Goal: Information Seeking & Learning: Learn about a topic

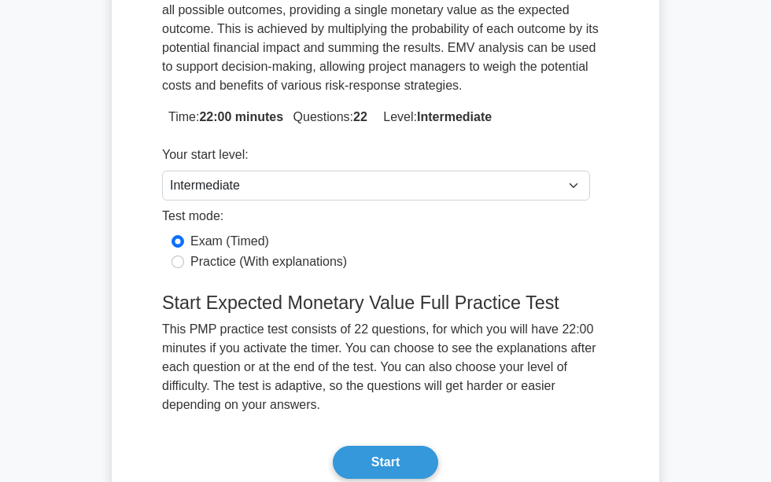
scroll to position [369, 0]
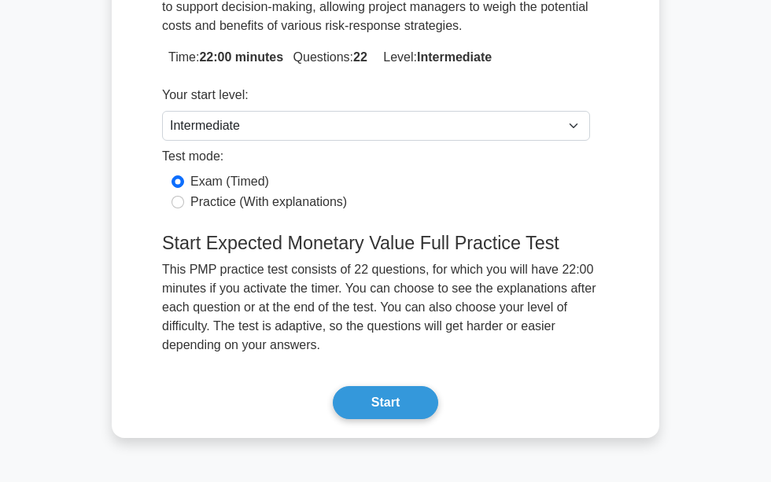
click at [256, 193] on label "Practice (With explanations)" at bounding box center [268, 202] width 157 height 19
click at [184, 196] on input "Practice (With explanations)" at bounding box center [177, 202] width 13 height 13
radio input "true"
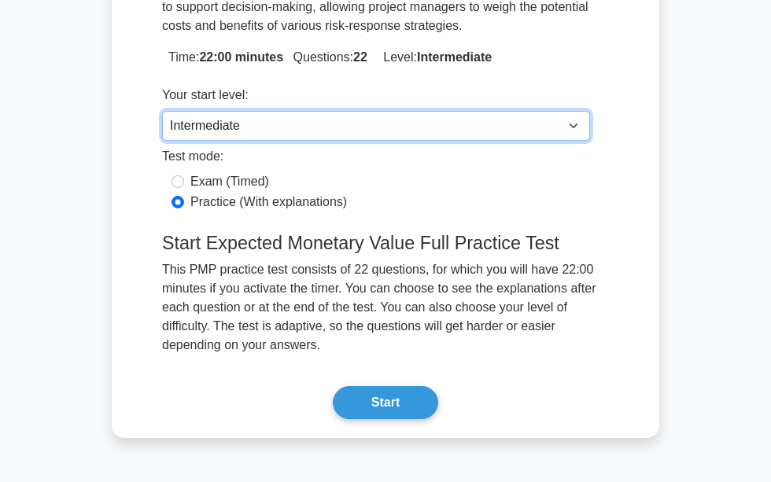
click at [289, 130] on select "Beginner Intermediate Expert" at bounding box center [376, 126] width 428 height 30
select select "expert"
click at [162, 111] on select "Beginner Intermediate Expert" at bounding box center [376, 126] width 428 height 30
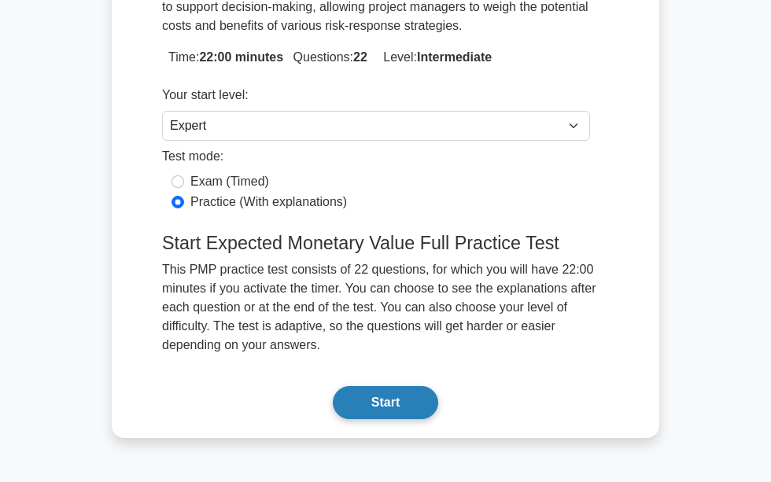
click at [372, 403] on button "Start" at bounding box center [385, 402] width 105 height 33
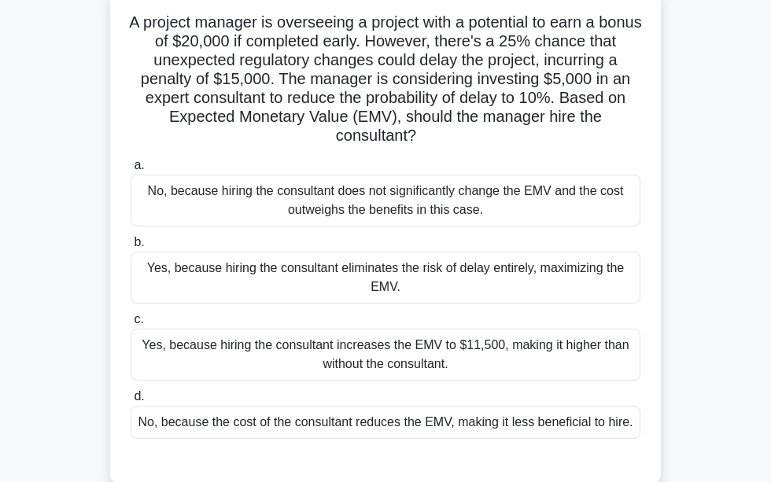
scroll to position [104, 0]
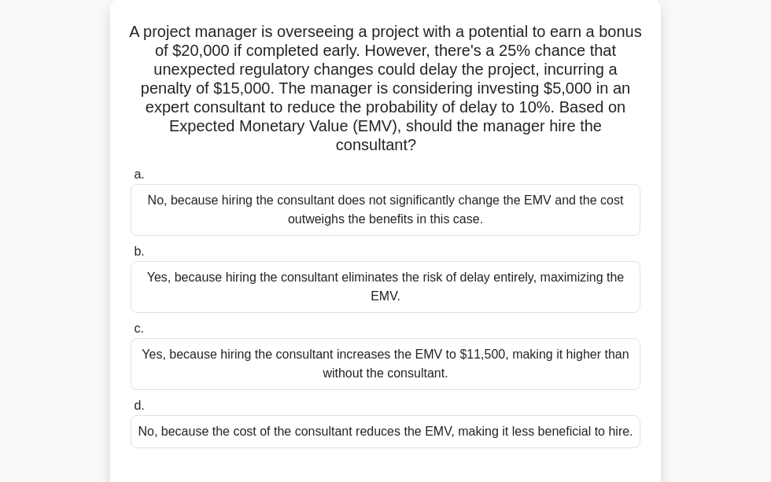
click at [324, 207] on div "No, because hiring the consultant does not significantly change the EMV and the…" at bounding box center [386, 210] width 510 height 52
click at [131, 180] on input "a. No, because hiring the consultant does not significantly change the EMV and …" at bounding box center [131, 175] width 0 height 10
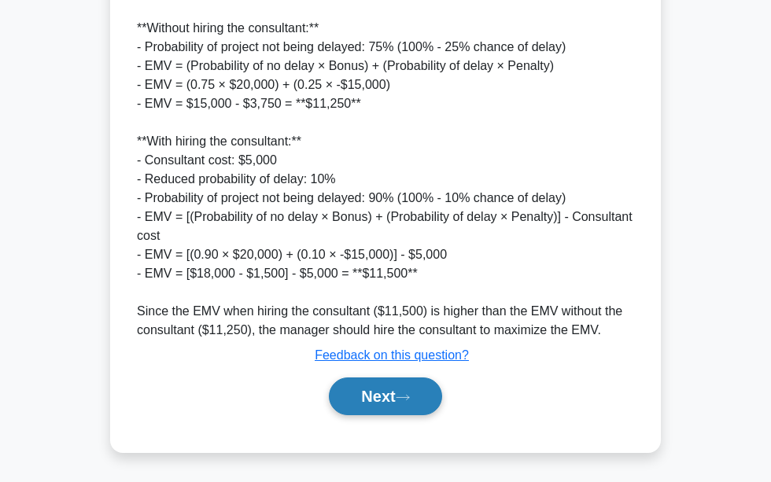
click at [393, 387] on button "Next" at bounding box center [385, 397] width 112 height 38
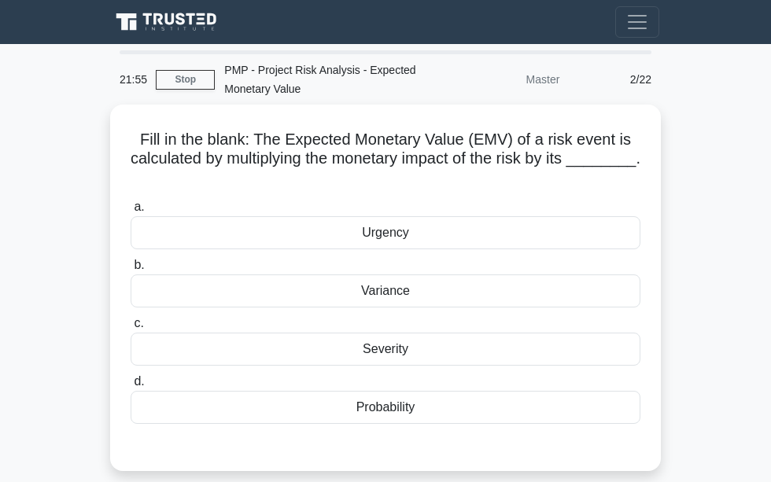
scroll to position [0, 0]
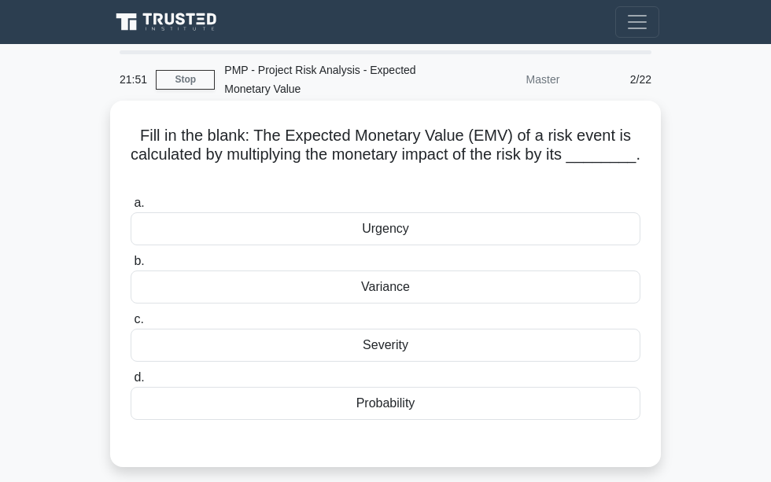
click at [419, 399] on div "Probability" at bounding box center [386, 403] width 510 height 33
click at [131, 383] on input "d. Probability" at bounding box center [131, 378] width 0 height 10
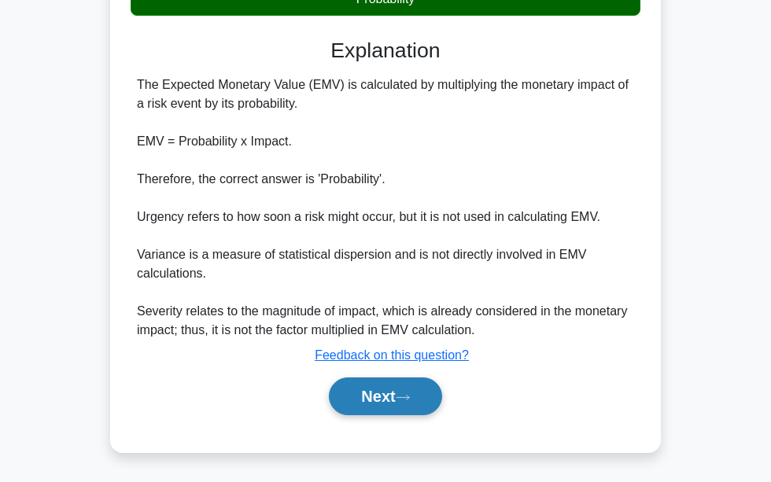
click at [407, 392] on button "Next" at bounding box center [385, 397] width 112 height 38
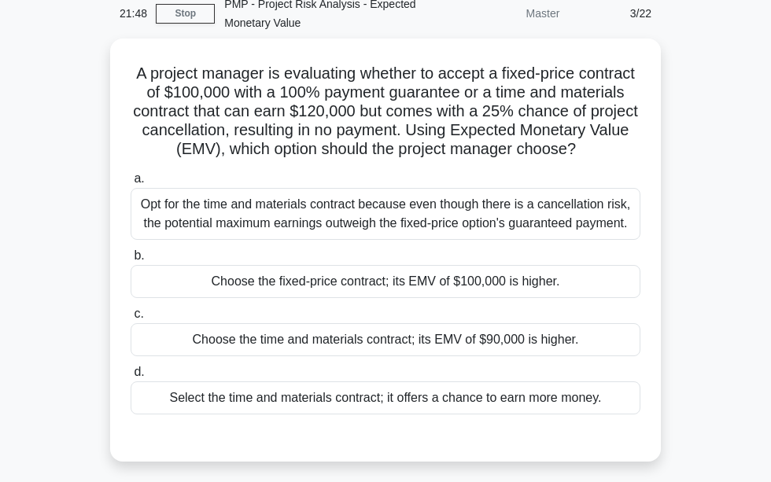
scroll to position [65, 0]
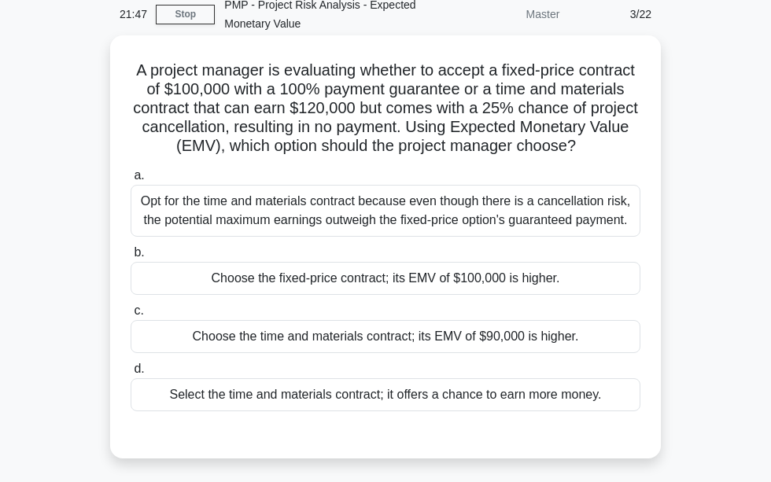
click at [400, 371] on label "d. Select the time and materials contract; it offers a chance to earn more mone…" at bounding box center [386, 386] width 510 height 52
click at [131, 371] on input "d. Select the time and materials contract; it offers a chance to earn more mone…" at bounding box center [131, 369] width 0 height 10
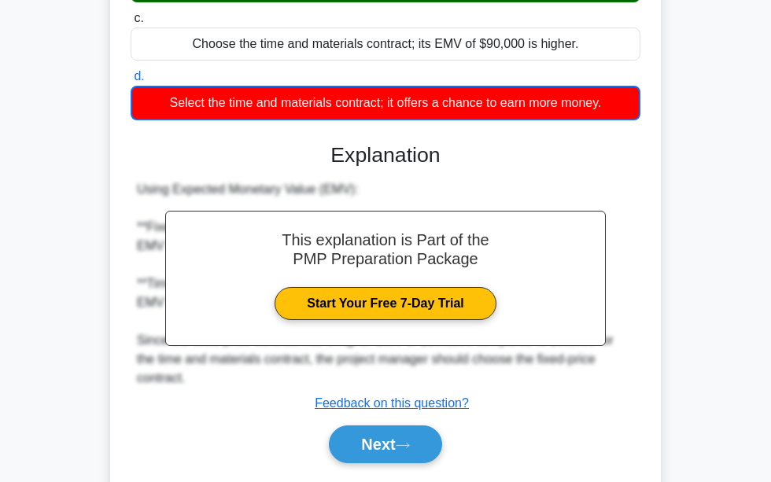
scroll to position [387, 0]
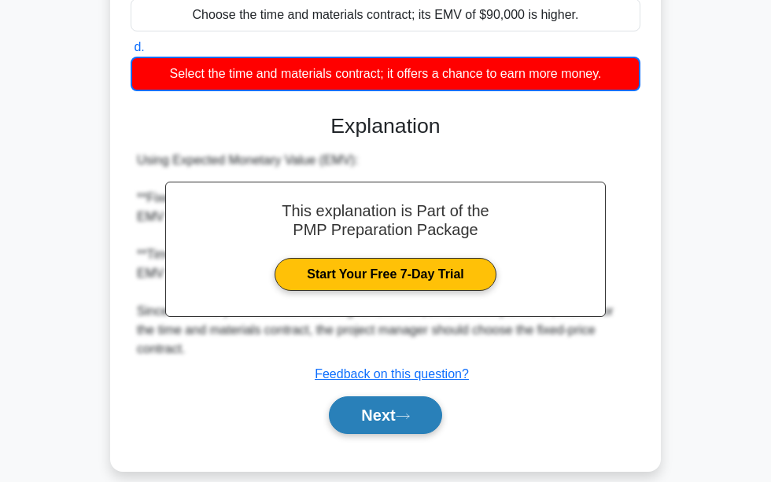
click at [387, 399] on button "Next" at bounding box center [385, 415] width 112 height 38
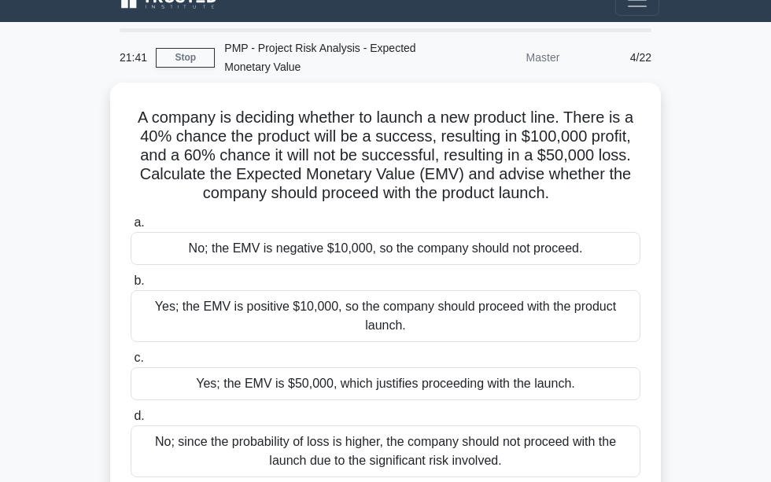
scroll to position [27, 0]
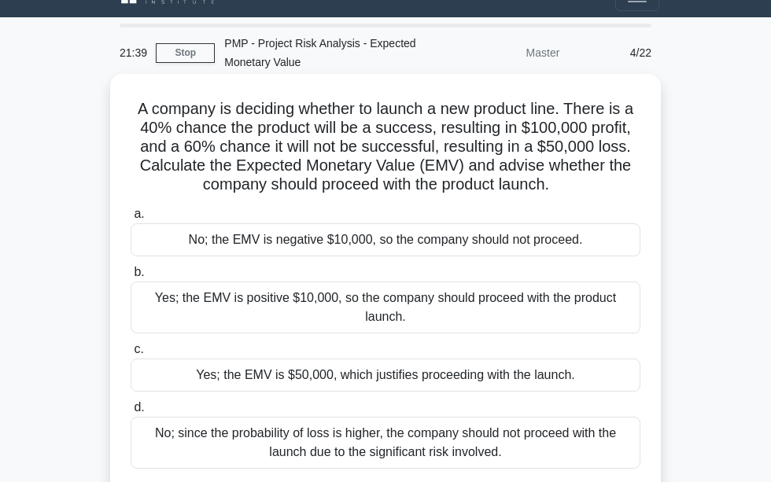
click at [390, 383] on div "Yes; the EMV is $50,000, which justifies proceeding with the launch." at bounding box center [386, 375] width 510 height 33
click at [131, 355] on input "c. Yes; the EMV is $50,000, which justifies proceeding with the launch." at bounding box center [131, 350] width 0 height 10
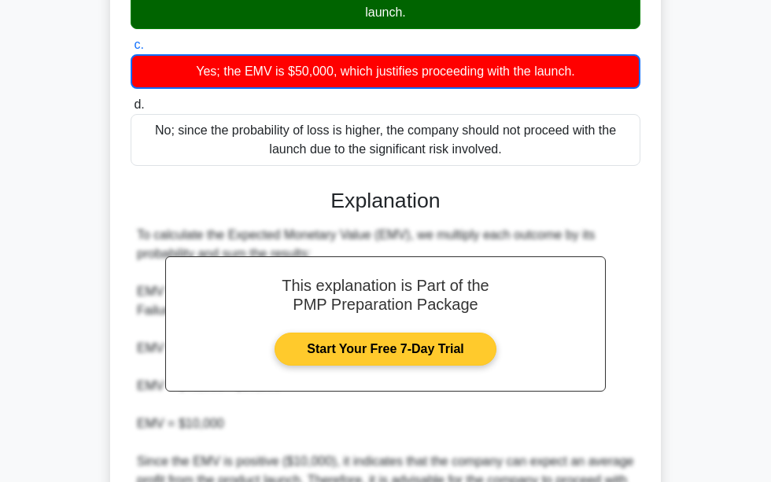
scroll to position [492, 0]
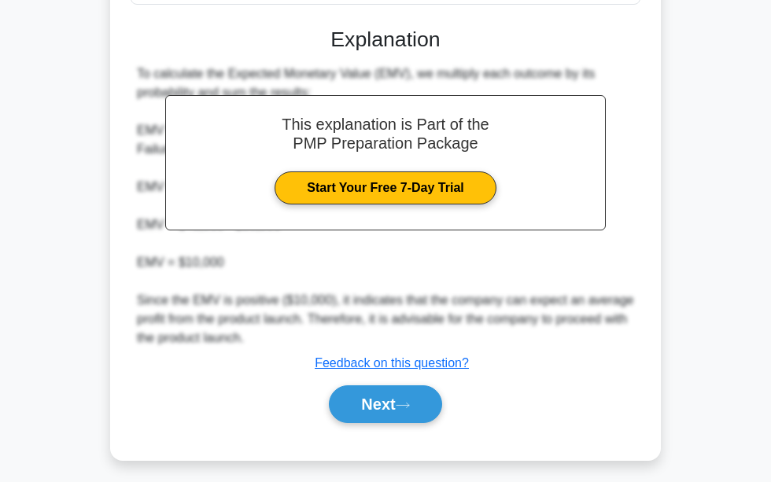
click at [387, 382] on div "Next" at bounding box center [386, 404] width 510 height 50
click at [387, 385] on button "Next" at bounding box center [385, 404] width 112 height 38
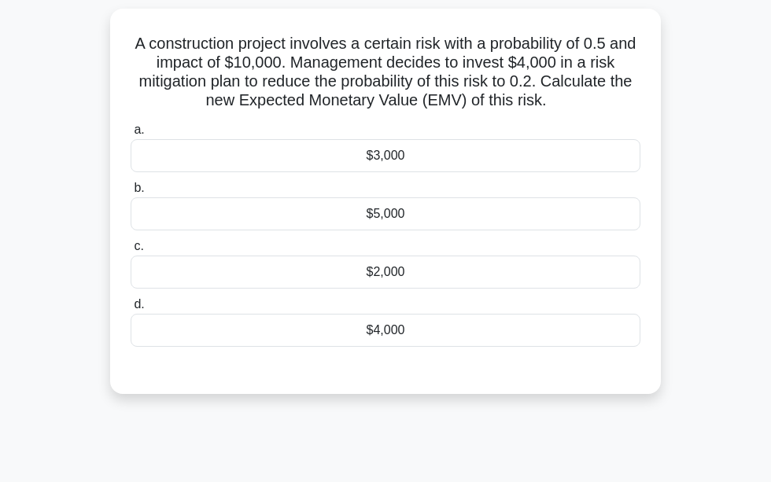
scroll to position [0, 0]
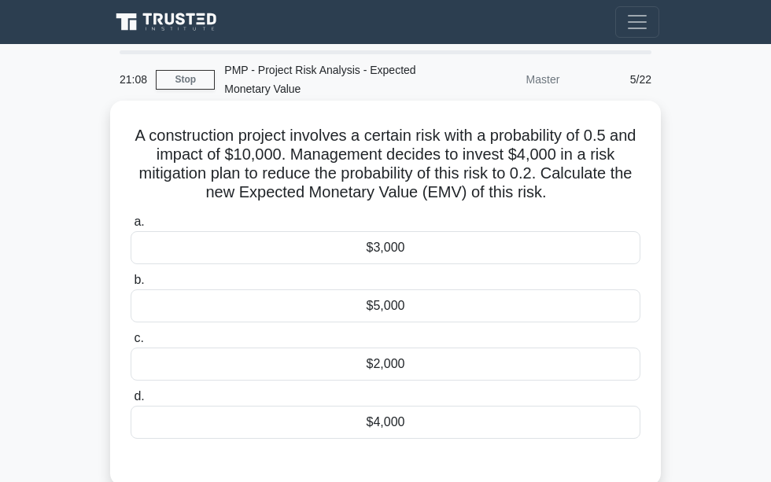
click at [386, 412] on div "$4,000" at bounding box center [386, 422] width 510 height 33
click at [131, 402] on input "d. $4,000" at bounding box center [131, 397] width 0 height 10
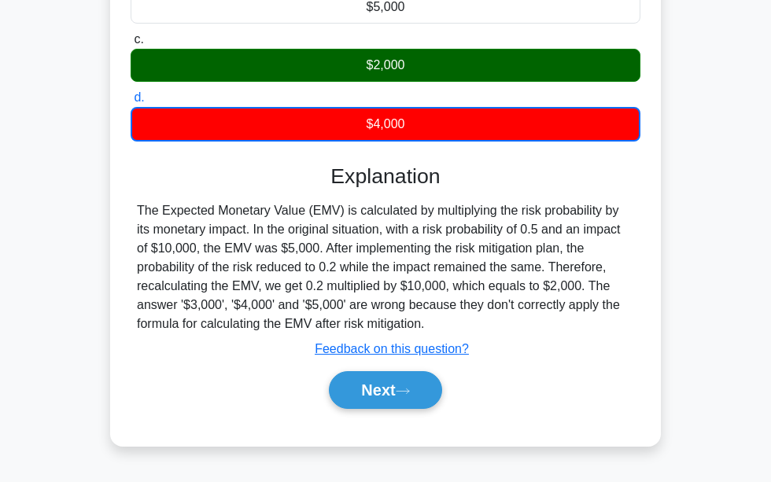
scroll to position [345, 0]
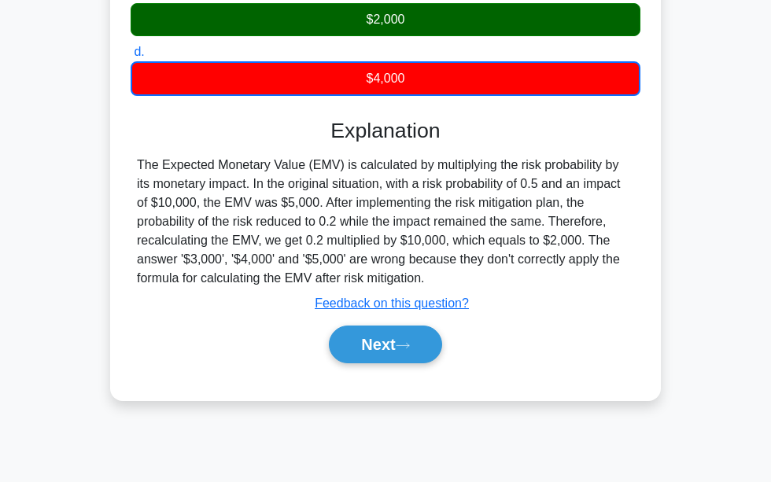
click at [503, 360] on div "Next" at bounding box center [385, 345] width 516 height 38
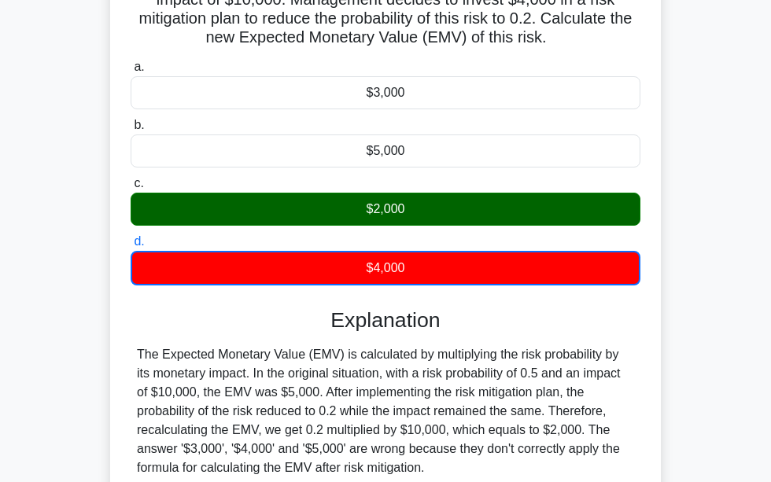
scroll to position [157, 0]
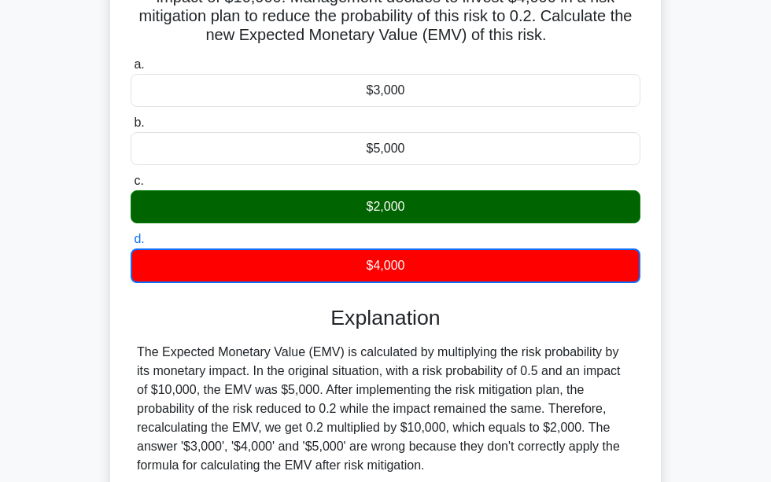
click at [587, 374] on div "The Expected Monetary Value (EMV) is calculated by multiplying the risk probabi…" at bounding box center [385, 409] width 497 height 132
click at [629, 389] on div "The Expected Monetary Value (EMV) is calculated by multiplying the risk probabi…" at bounding box center [385, 409] width 497 height 132
click at [643, 387] on div "A construction project involves a certain risk with a probability of 0.5 and im…" at bounding box center [385, 266] width 538 height 632
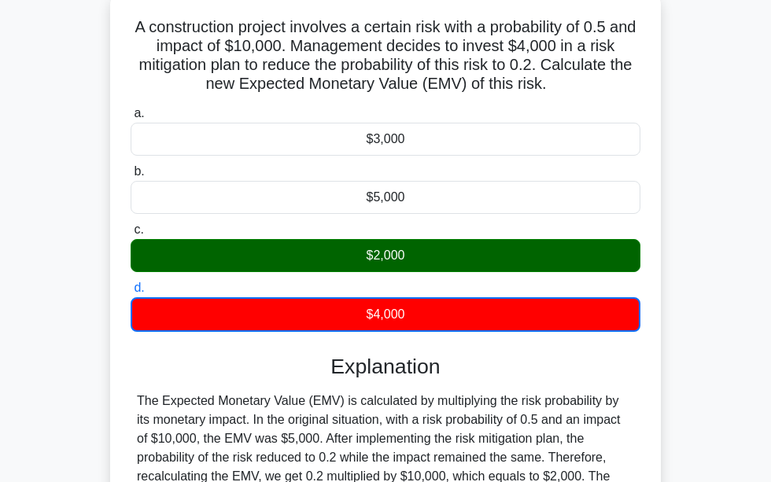
scroll to position [360, 0]
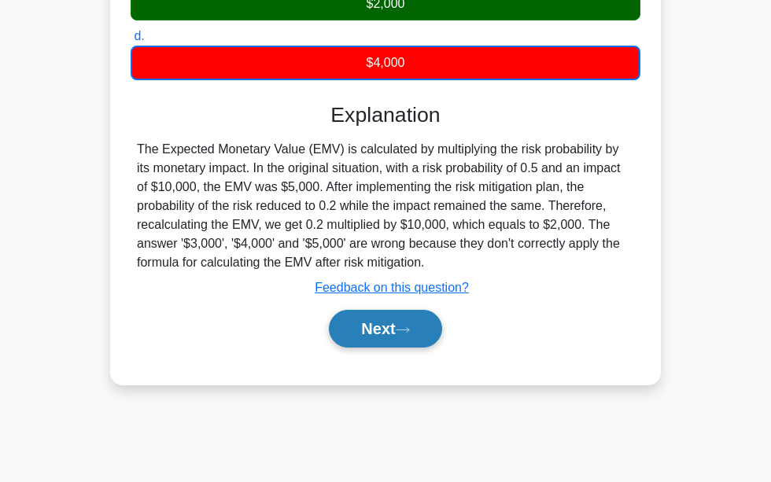
click at [418, 330] on button "Next" at bounding box center [385, 329] width 112 height 38
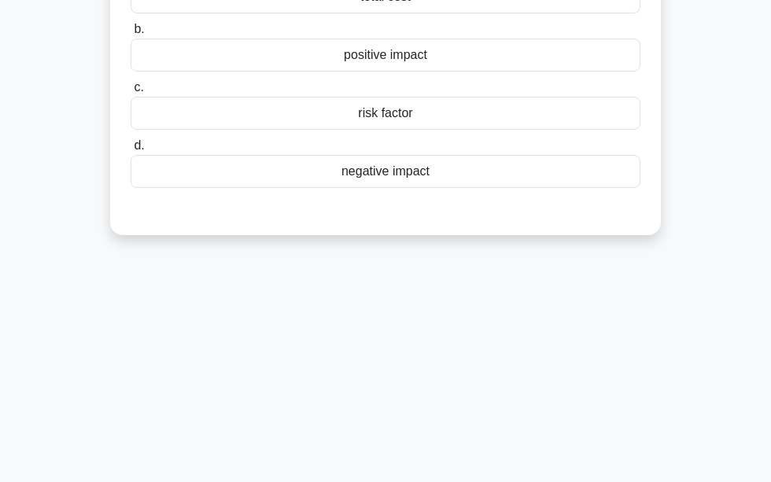
scroll to position [0, 0]
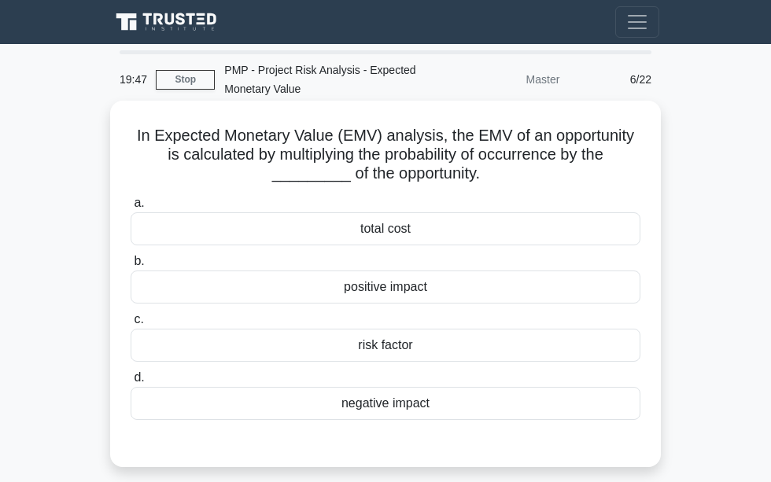
click at [374, 355] on div "risk factor" at bounding box center [386, 345] width 510 height 33
click at [131, 325] on input "c. risk factor" at bounding box center [131, 320] width 0 height 10
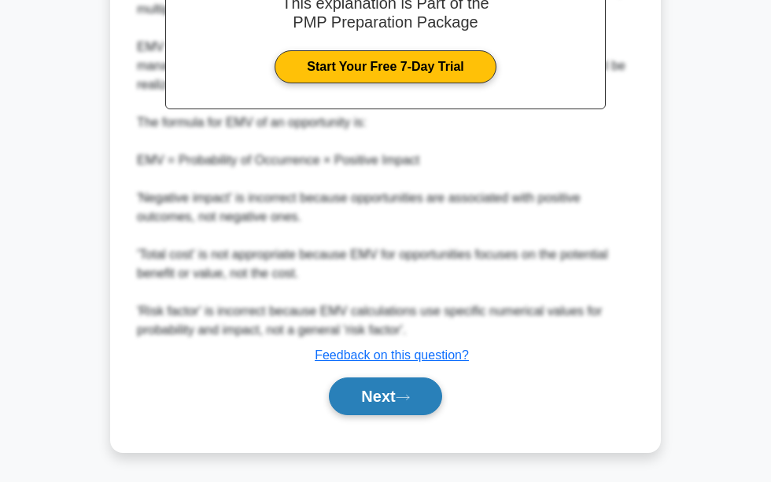
click at [369, 406] on button "Next" at bounding box center [385, 397] width 112 height 38
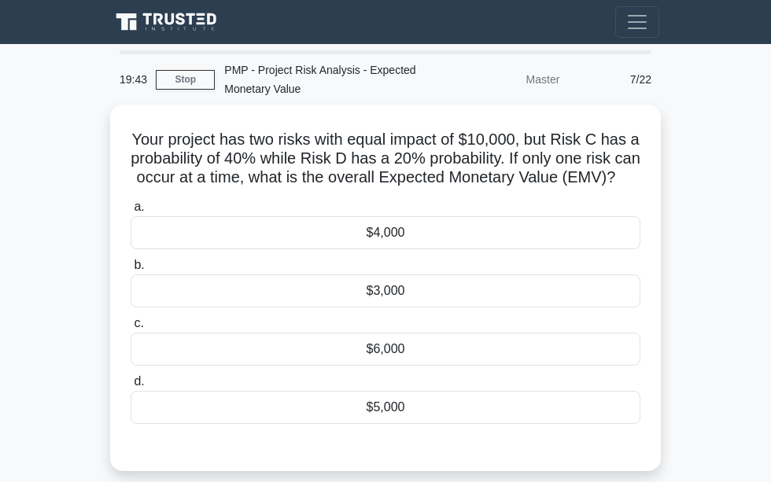
click at [42, 326] on main "19:43 Stop PMP - Project Risk Analysis - Expected Monetary Value Master 7/22 Yo…" at bounding box center [385, 443] width 771 height 799
click at [73, 270] on main "19:39 Stop PMP - Project Risk Analysis - Expected Monetary Value Master 7/22 Yo…" at bounding box center [385, 443] width 771 height 799
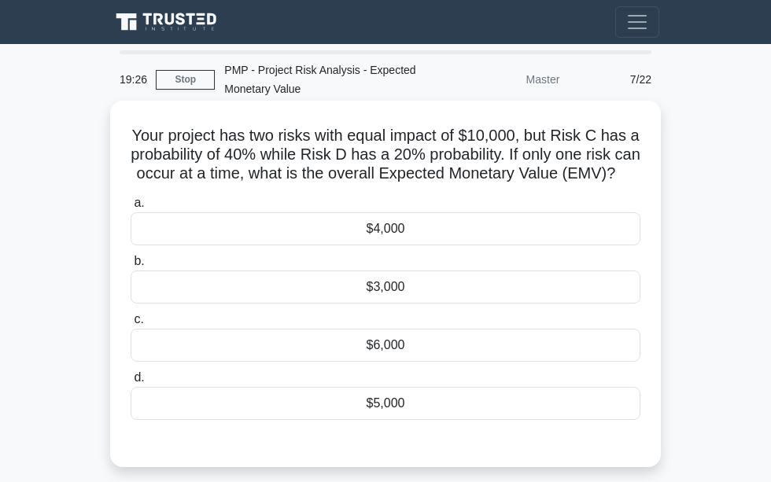
click at [239, 362] on div "$6,000" at bounding box center [386, 345] width 510 height 33
click at [131, 325] on input "c. $6,000" at bounding box center [131, 320] width 0 height 10
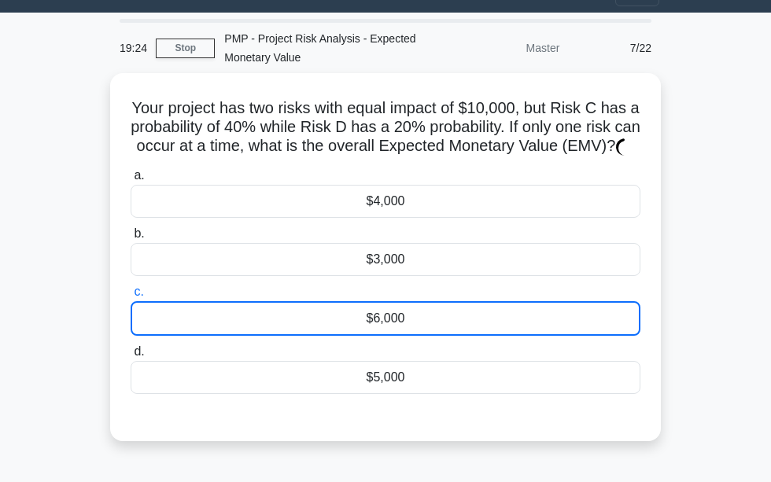
scroll to position [36, 0]
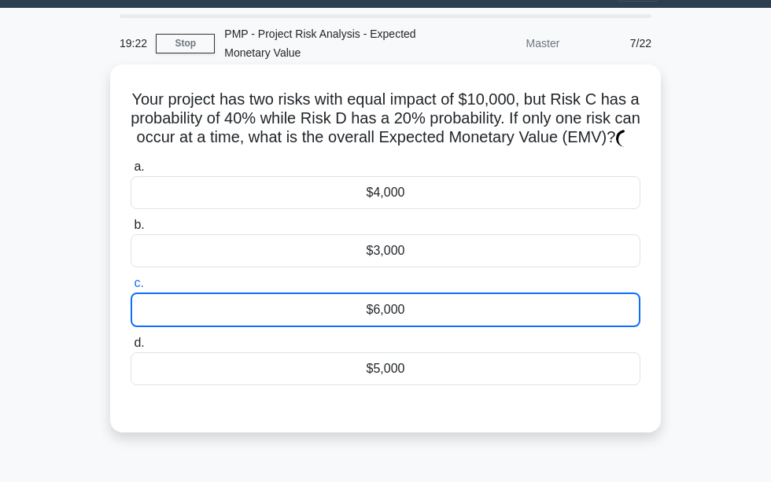
click at [161, 319] on div "$6,000" at bounding box center [386, 310] width 510 height 35
click at [131, 289] on input "c. $6,000" at bounding box center [131, 283] width 0 height 10
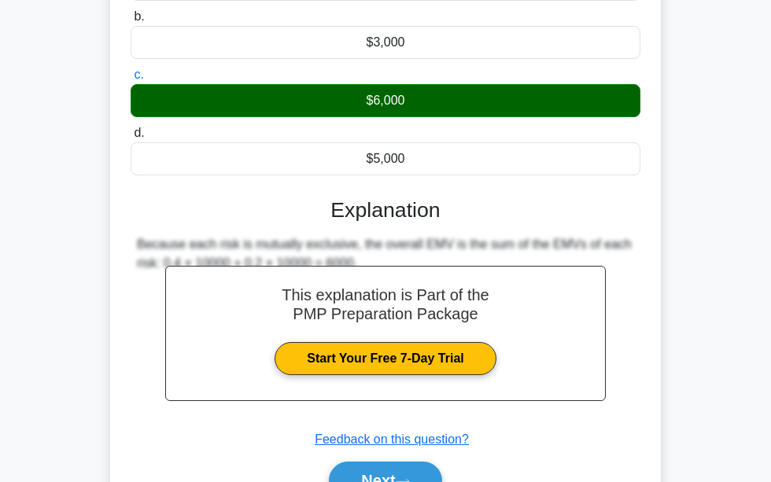
scroll to position [331, 0]
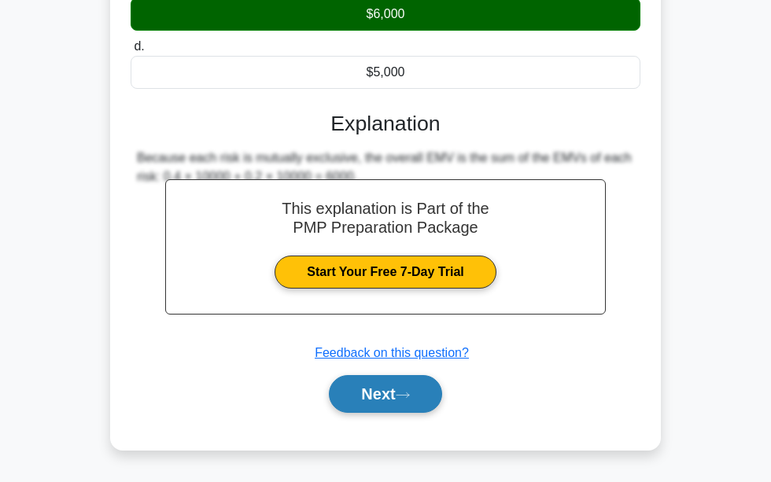
click at [351, 405] on button "Next" at bounding box center [385, 394] width 112 height 38
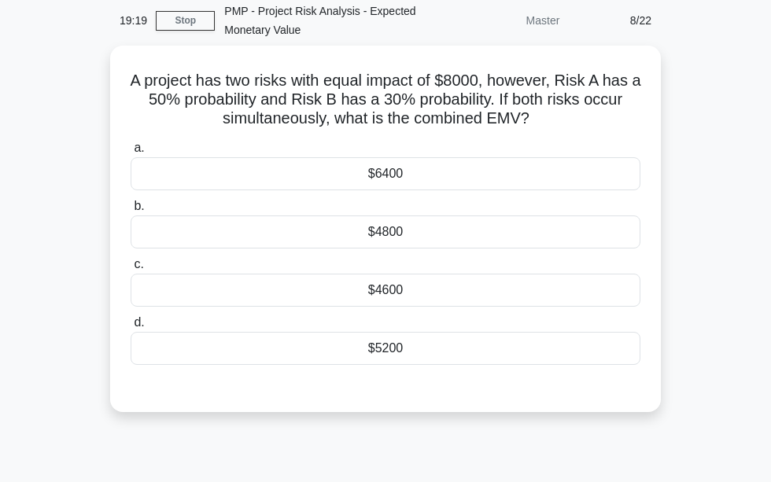
scroll to position [0, 0]
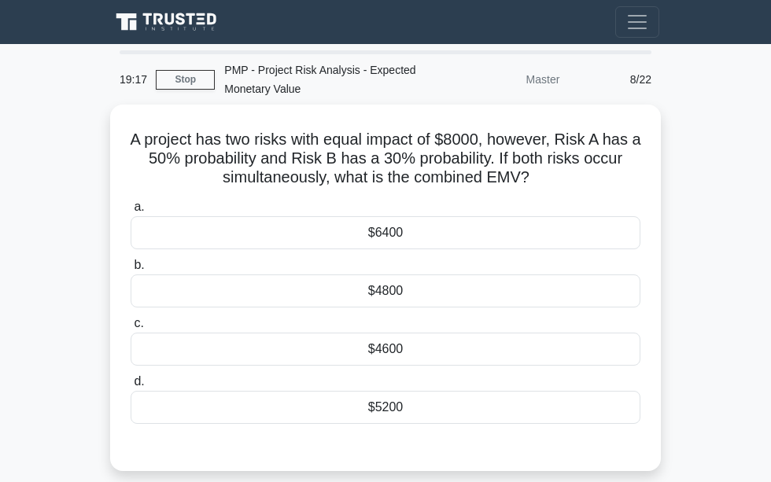
click at [85, 324] on main "19:17 Stop PMP - Project Risk Analysis - Expected Monetary Value Master 8/22 A …" at bounding box center [385, 443] width 771 height 799
click at [85, 324] on main "19:16 Stop PMP - Project Risk Analysis - Expected Monetary Value Master 8/22 A …" at bounding box center [385, 443] width 771 height 799
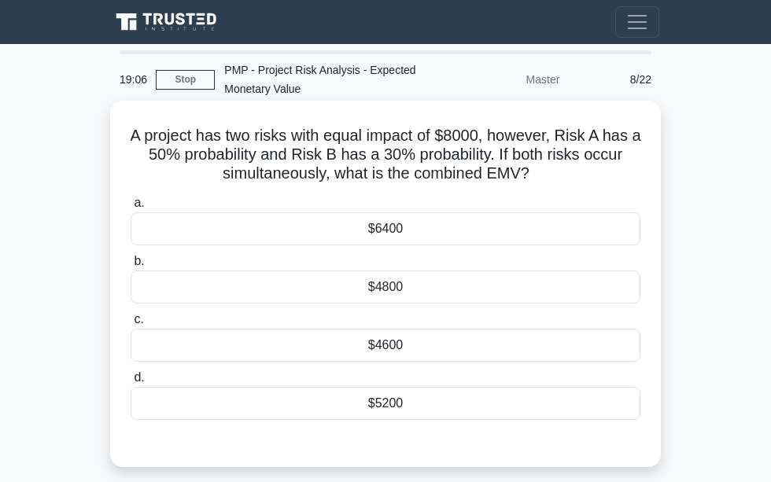
click at [234, 408] on div "$5200" at bounding box center [386, 403] width 510 height 33
click at [131, 383] on input "d. $5200" at bounding box center [131, 378] width 0 height 10
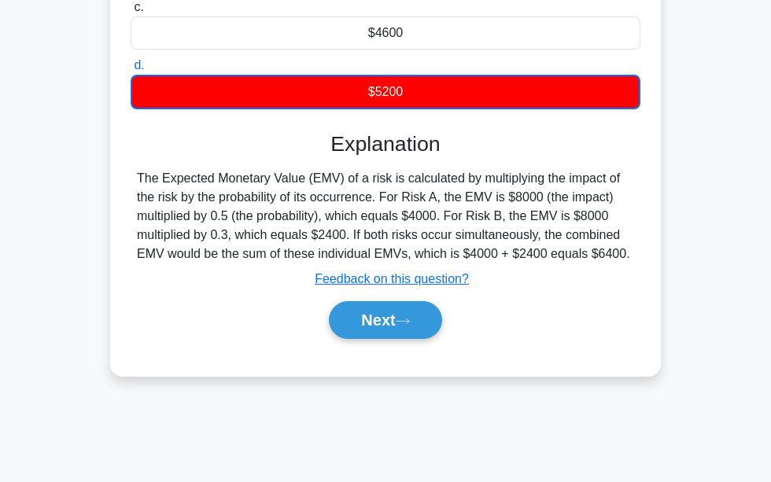
scroll to position [360, 0]
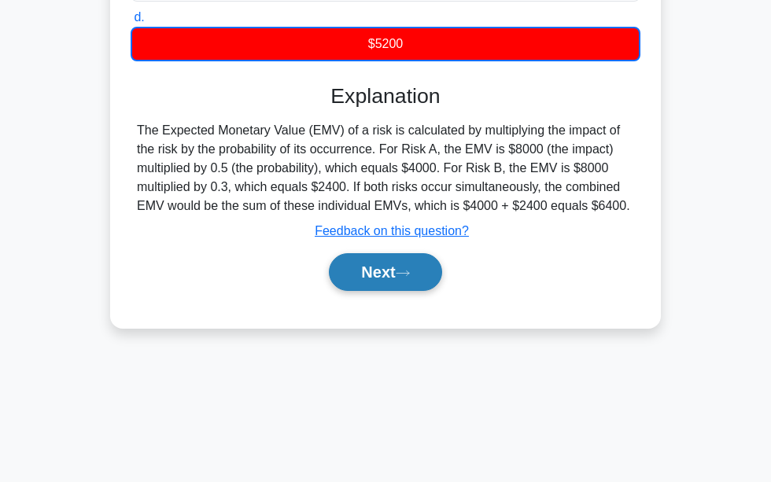
click at [332, 275] on button "Next" at bounding box center [385, 272] width 112 height 38
click at [367, 291] on div "Next" at bounding box center [386, 272] width 510 height 50
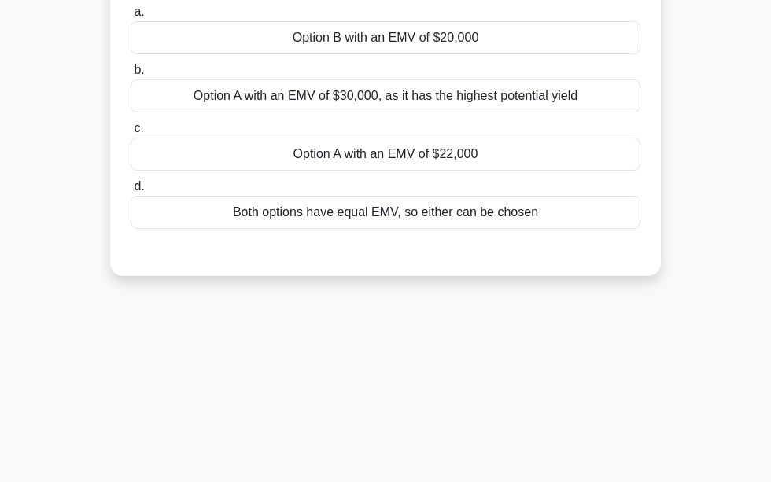
scroll to position [0, 0]
